Goal: Information Seeking & Learning: Find specific fact

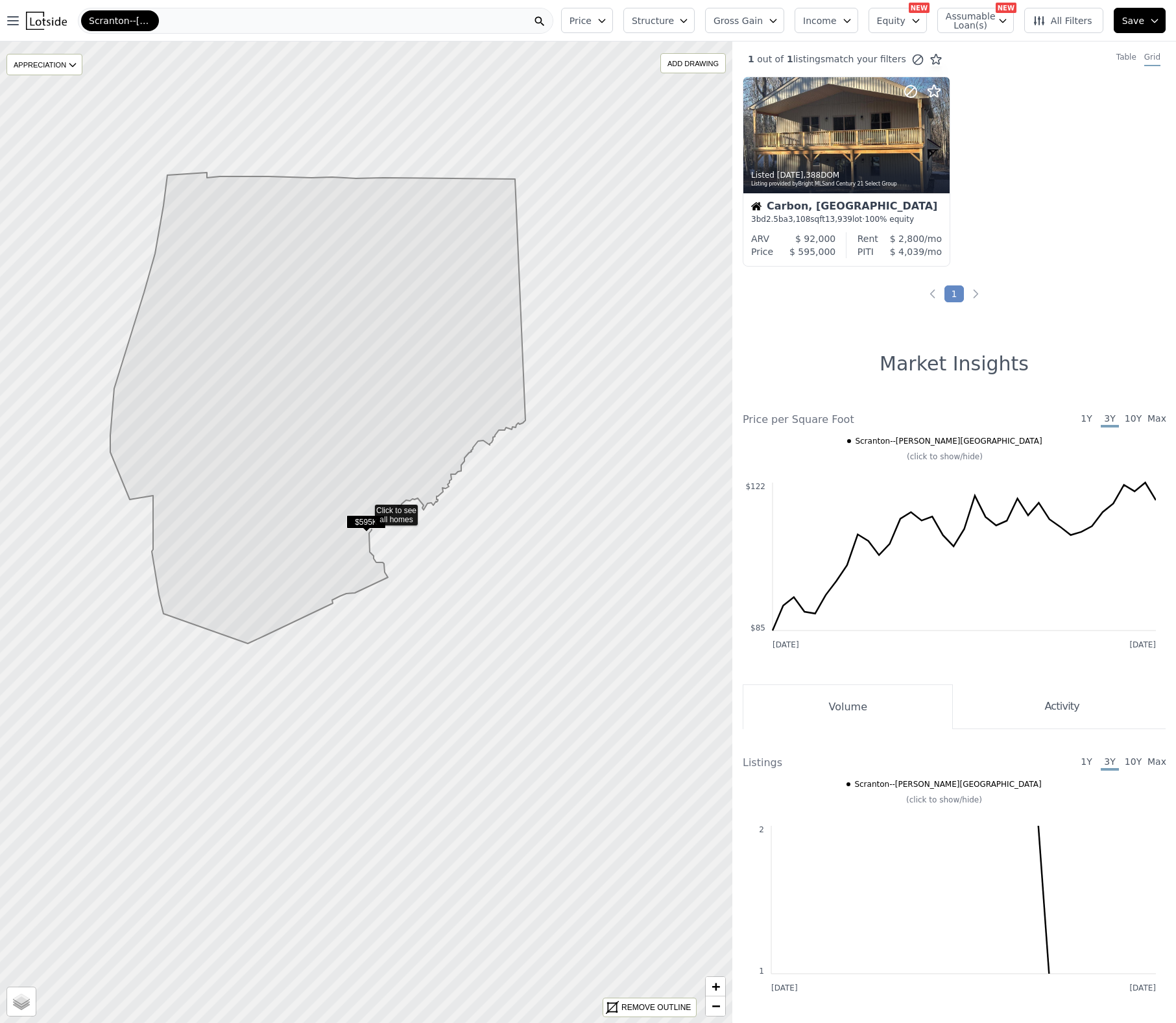
click at [407, 317] on icon at bounding box center [318, 407] width 415 height 471
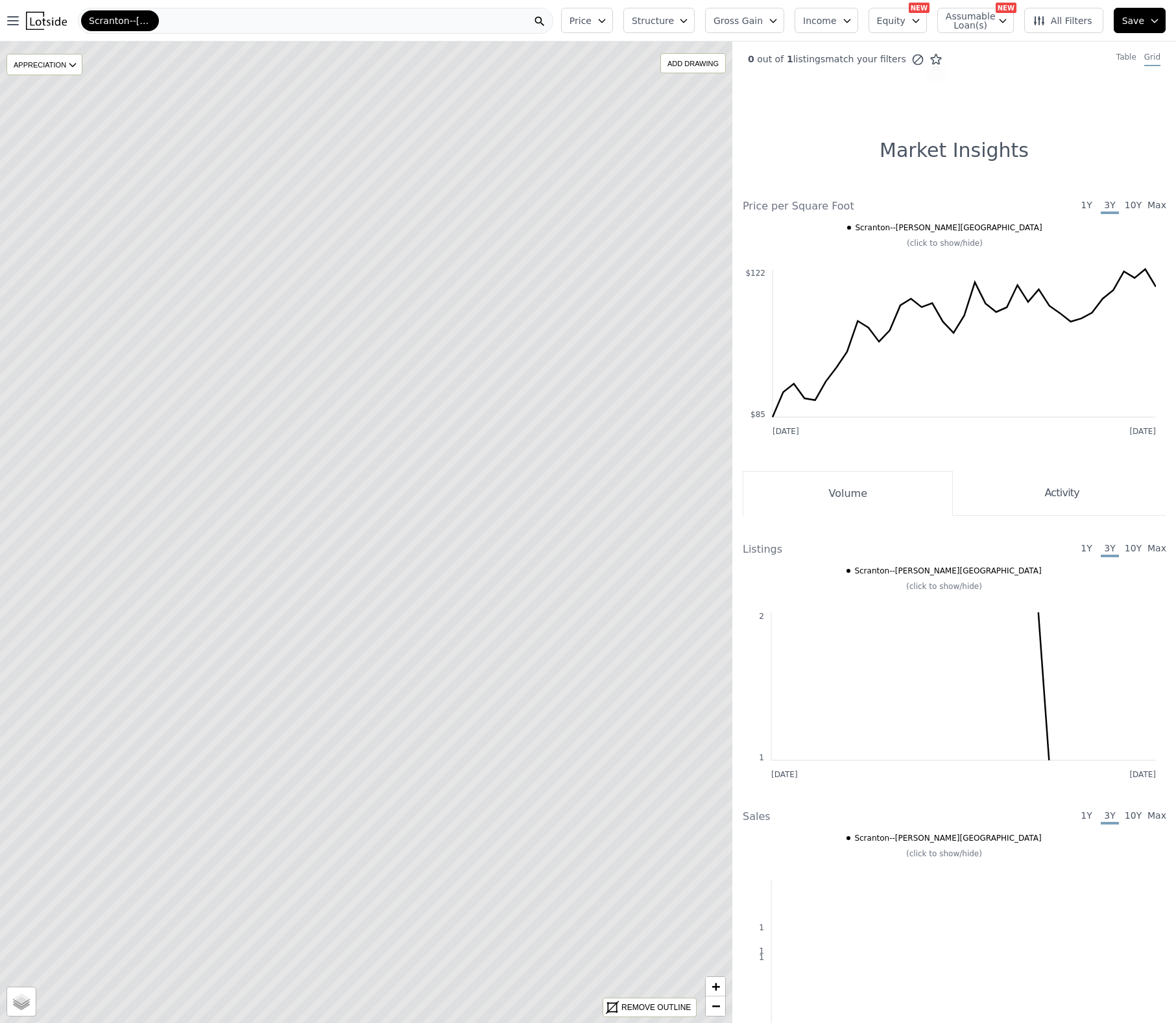
click at [382, 14] on div "Scranton--[PERSON_NAME]" at bounding box center [316, 20] width 475 height 26
click at [32, 18] on img at bounding box center [46, 21] width 41 height 18
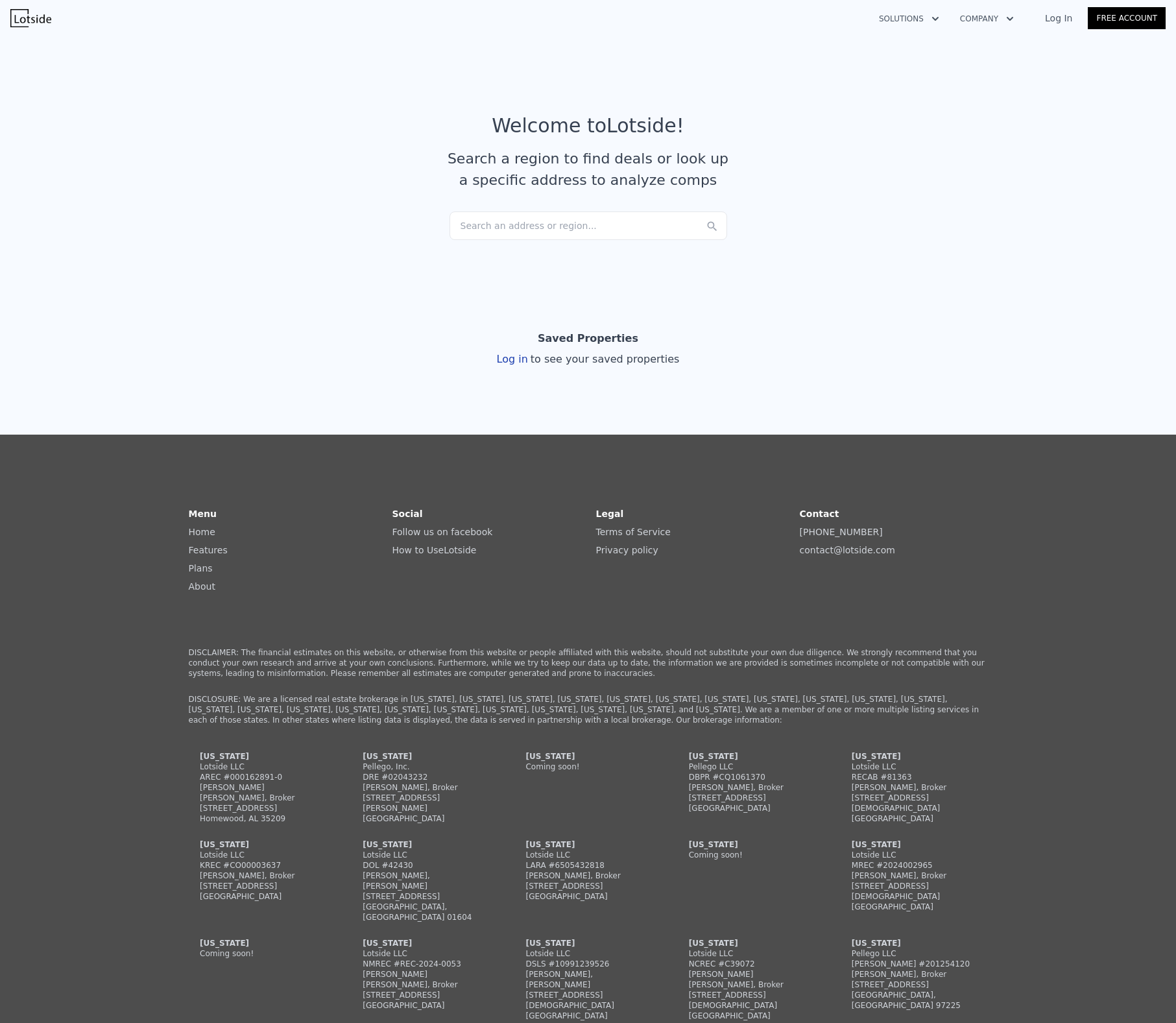
click at [524, 235] on div "Search an address or region..." at bounding box center [588, 225] width 277 height 28
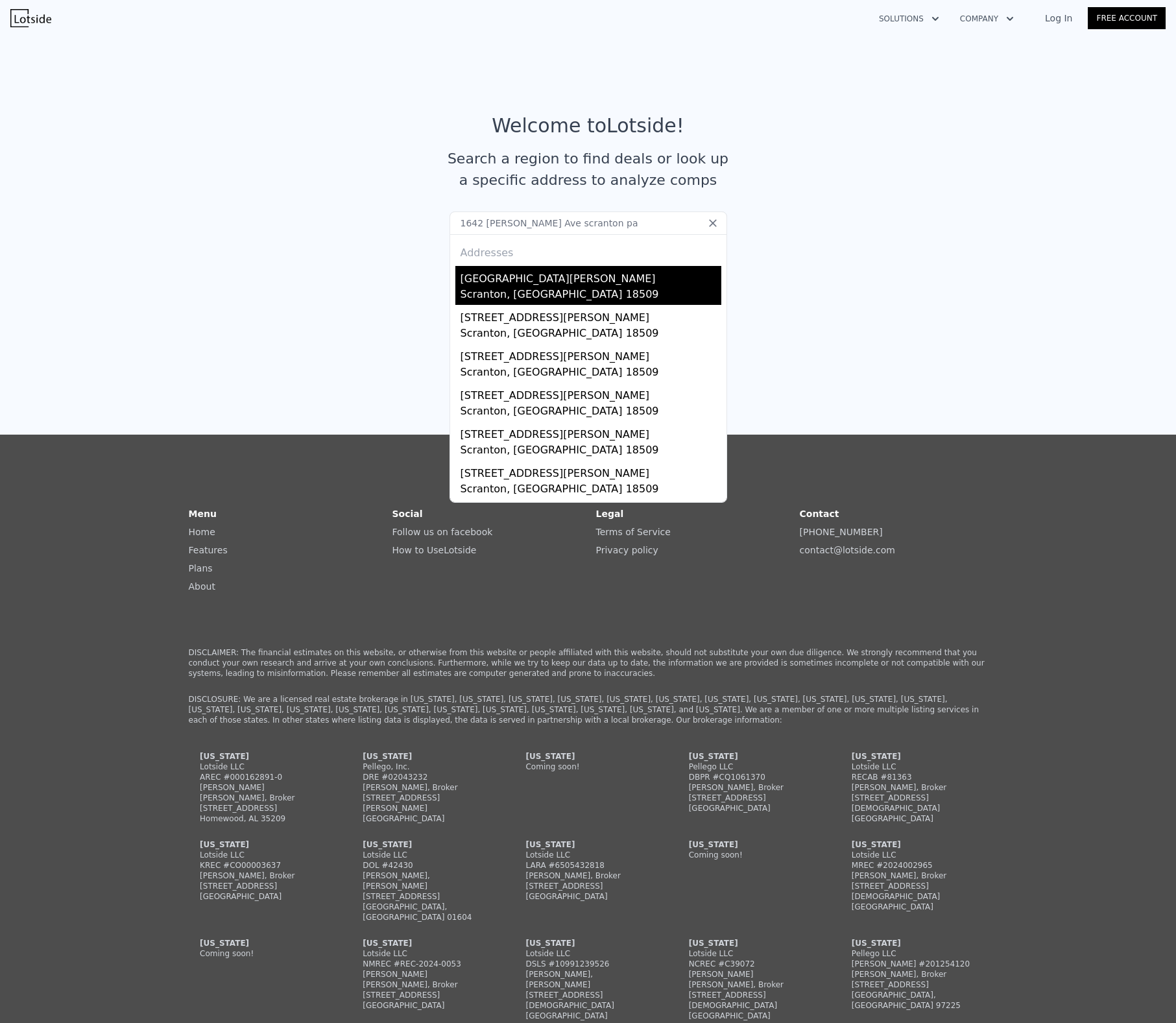
type input "1642 [PERSON_NAME] Ave scranton pa"
click at [462, 271] on div "[GEOGRAPHIC_DATA][PERSON_NAME]" at bounding box center [591, 276] width 261 height 20
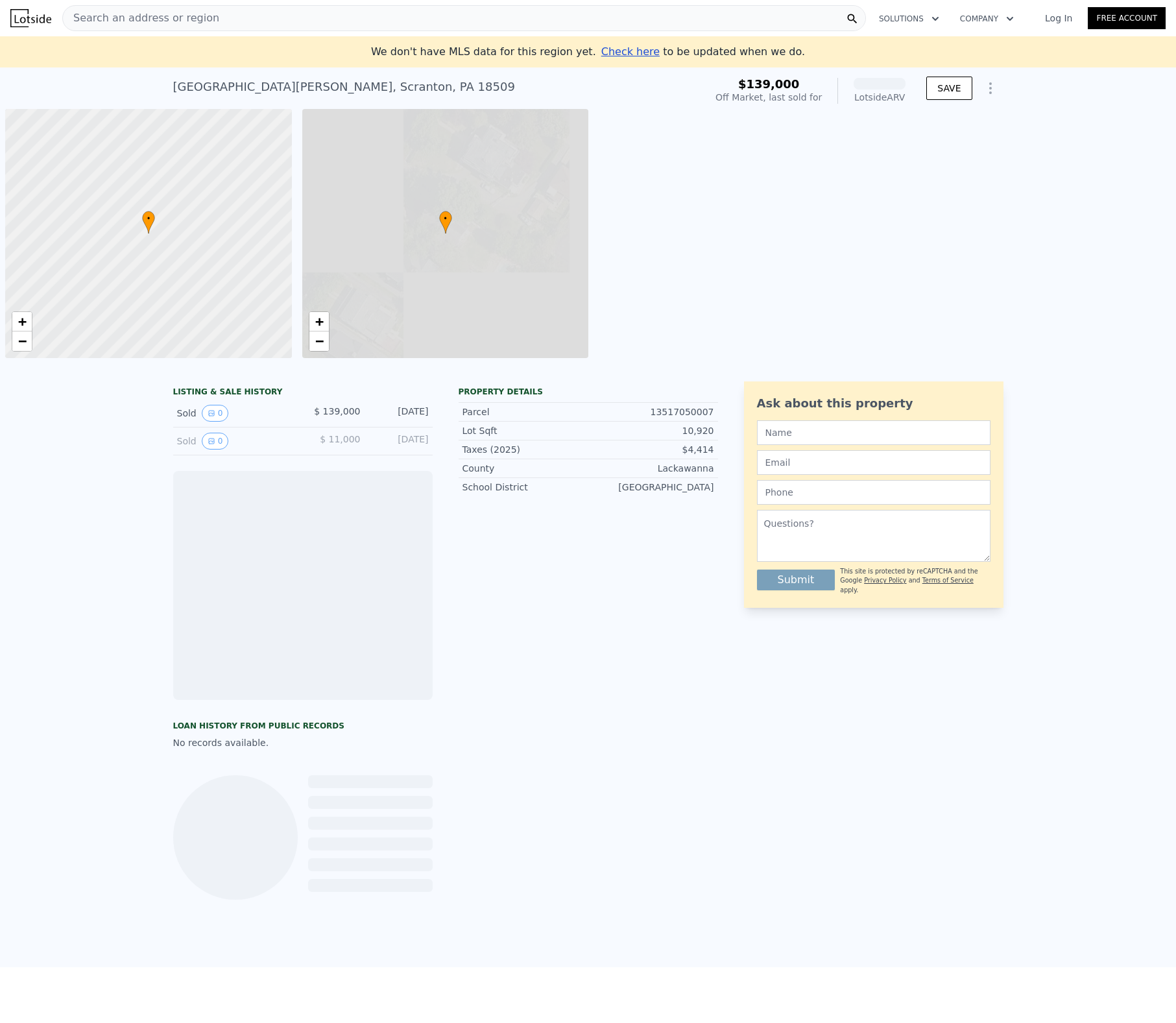
scroll to position [0, 5]
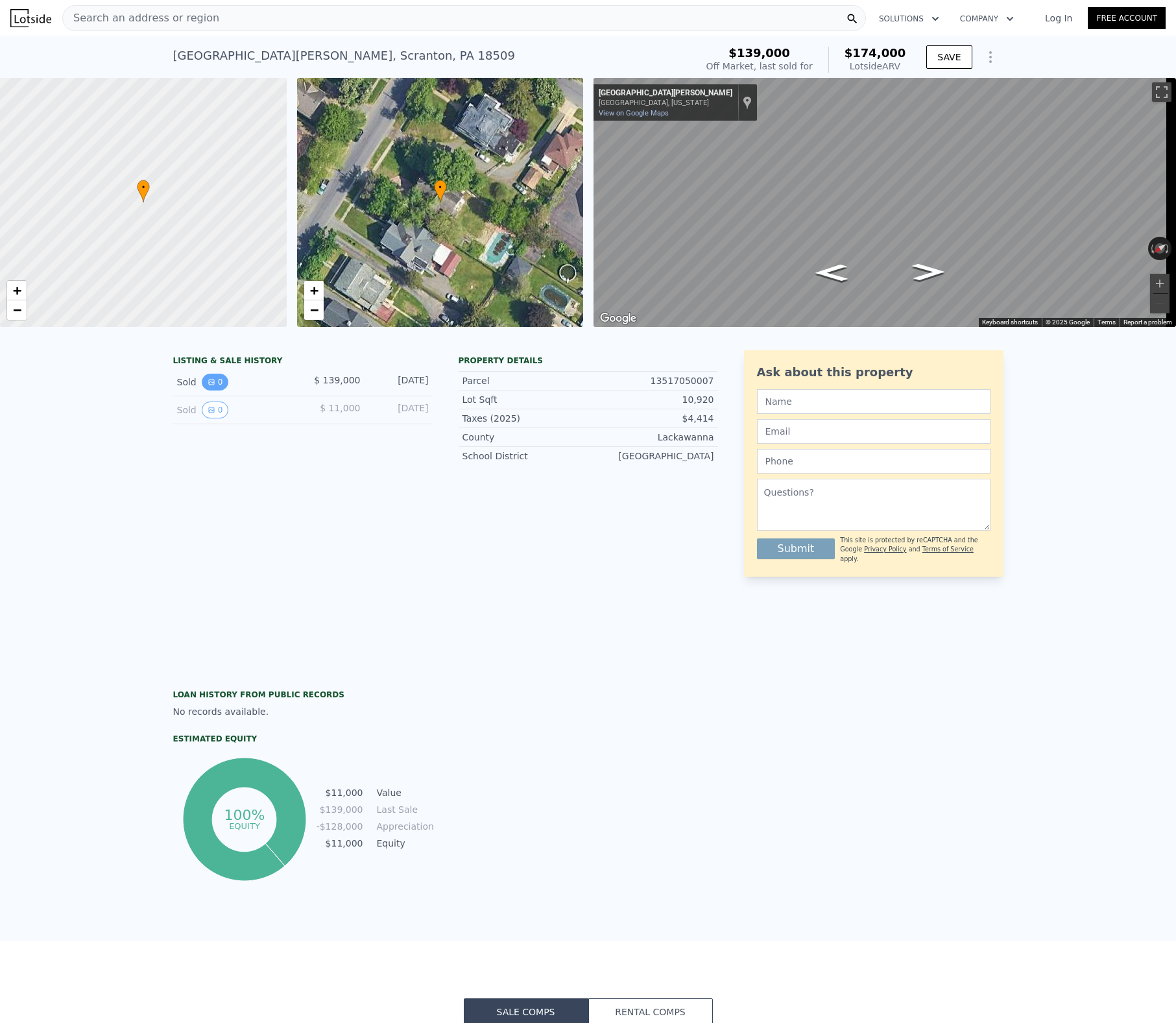
click at [202, 390] on button "0" at bounding box center [215, 382] width 27 height 17
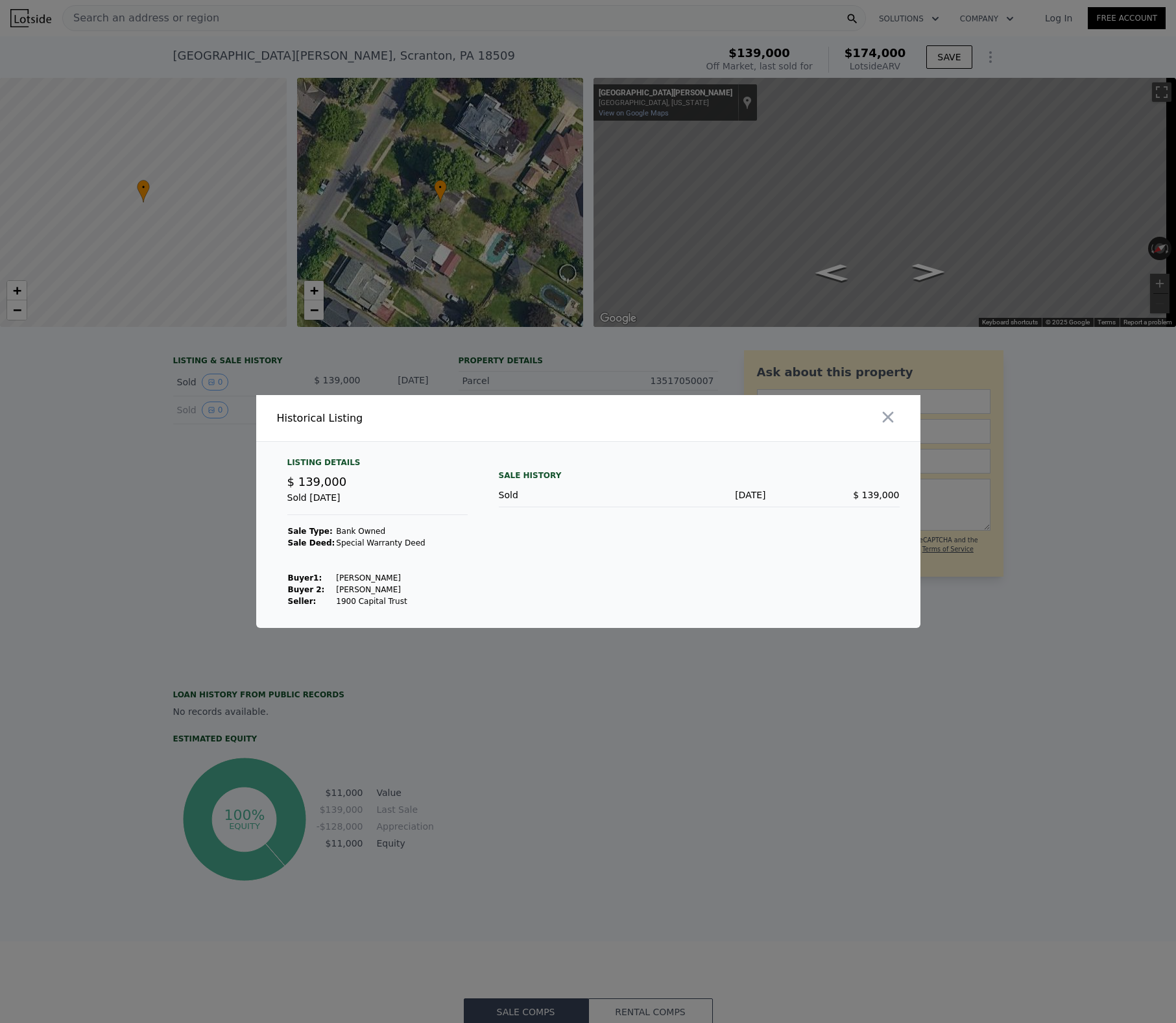
click at [627, 533] on div "Sale History Sold [DATE] $ 139,000" at bounding box center [699, 532] width 401 height 150
click at [891, 414] on icon "button" at bounding box center [887, 417] width 11 height 11
